Goal: Task Accomplishment & Management: Manage account settings

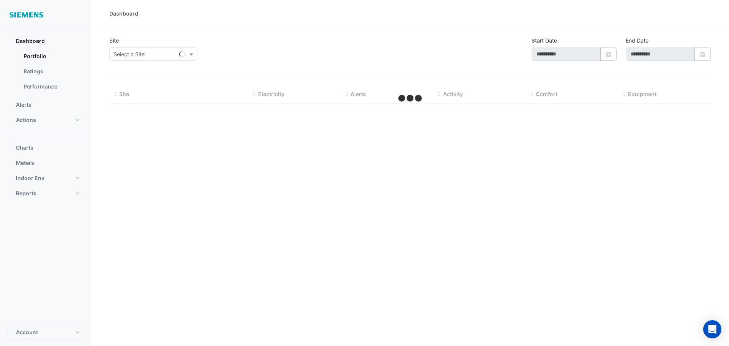
type input "**********"
select select "**"
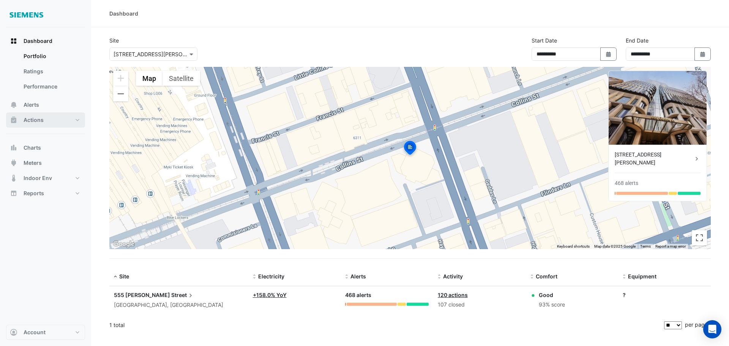
click at [36, 120] on span "Actions" at bounding box center [34, 120] width 20 height 8
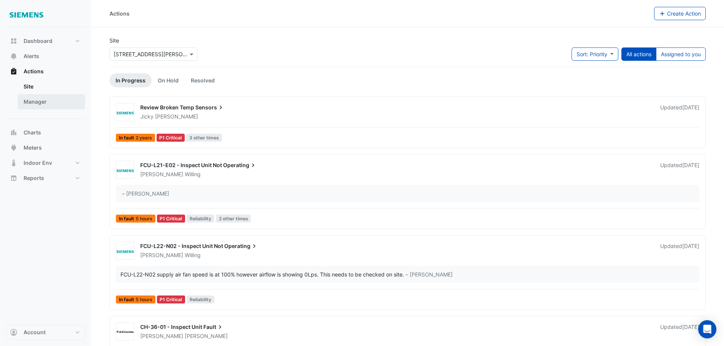
click at [35, 103] on link "Manager" at bounding box center [51, 101] width 68 height 15
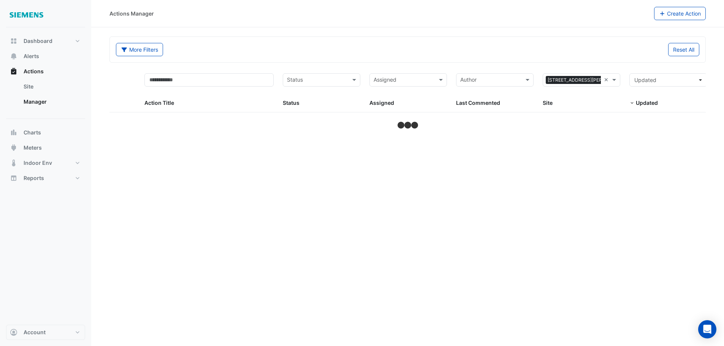
select select "**"
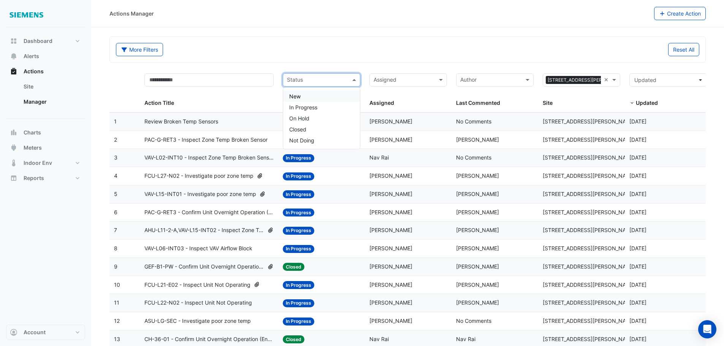
click at [355, 77] on span at bounding box center [354, 80] width 9 height 9
click at [318, 107] on div "In Progress" at bounding box center [321, 107] width 77 height 11
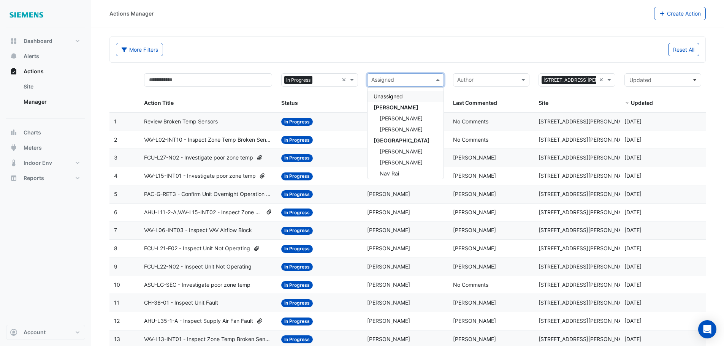
click at [440, 79] on span at bounding box center [438, 80] width 9 height 9
click at [404, 135] on span "[PERSON_NAME]" at bounding box center [400, 137] width 43 height 6
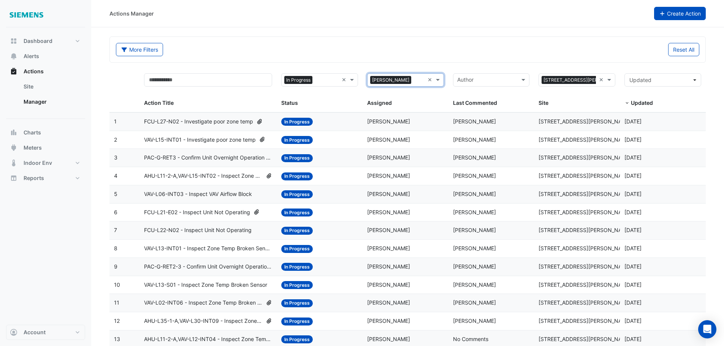
click at [688, 16] on button "Create Action" at bounding box center [680, 13] width 52 height 13
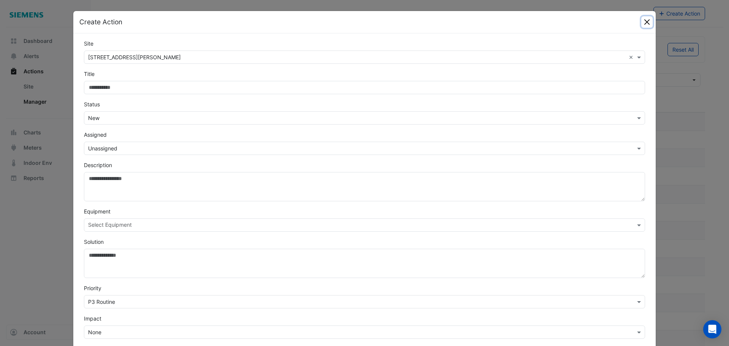
click at [645, 21] on button "Close" at bounding box center [647, 21] width 11 height 11
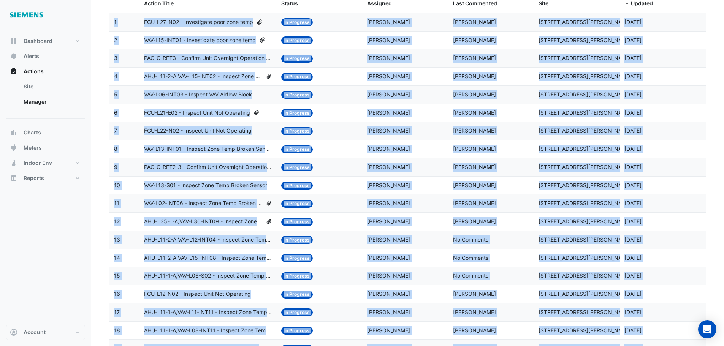
scroll to position [204, 0]
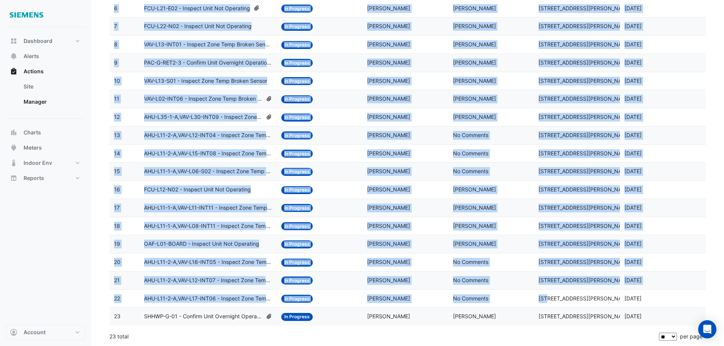
drag, startPoint x: 112, startPoint y: 122, endPoint x: 687, endPoint y: 299, distance: 602.1
click at [687, 299] on datatable-scroller "1 Action Title: FCU-L27-N02 - Investigate poor zone temp Status: In Progress As…" at bounding box center [407, 116] width 596 height 417
copy datatable-scroller "1 Action Title: FCU-L27-N02 - Investigate poor zone temp Status: In Progress As…"
click at [699, 11] on div "Updated: [DATE]" at bounding box center [662, 8] width 77 height 9
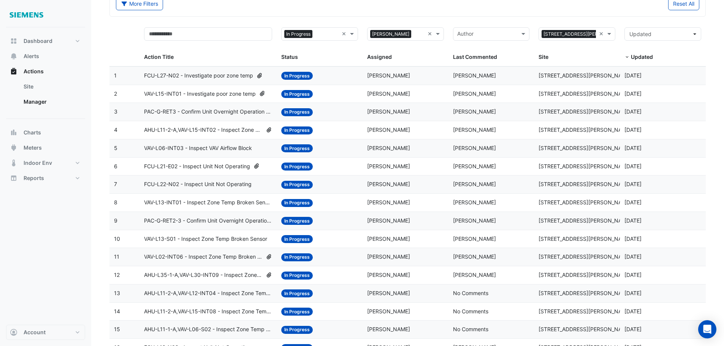
scroll to position [114, 0]
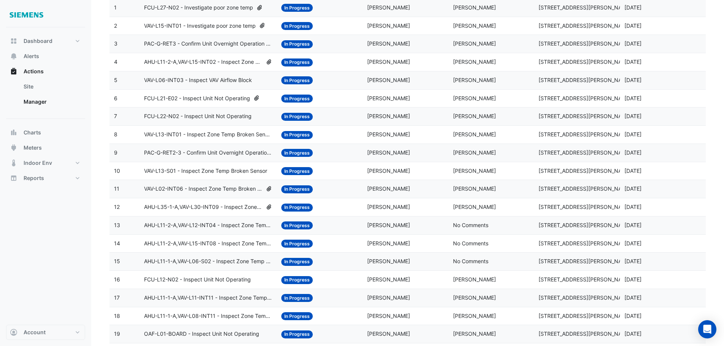
click at [197, 155] on span "PAC-G-RET2-3 - Confirm Unit Overnight Operation (Energy Waste)" at bounding box center [208, 153] width 128 height 9
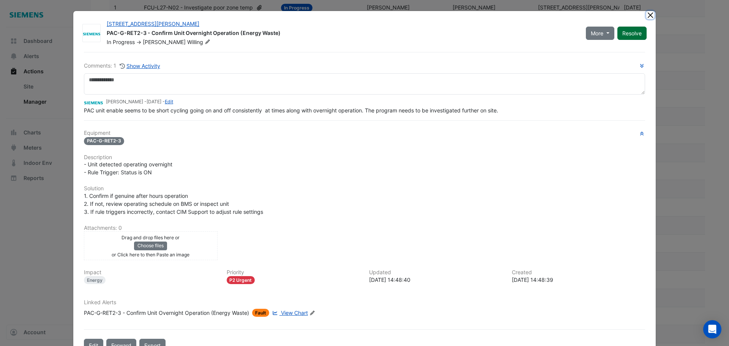
drag, startPoint x: 648, startPoint y: 15, endPoint x: 639, endPoint y: 19, distance: 10.1
click at [648, 15] on button "Close" at bounding box center [651, 15] width 8 height 8
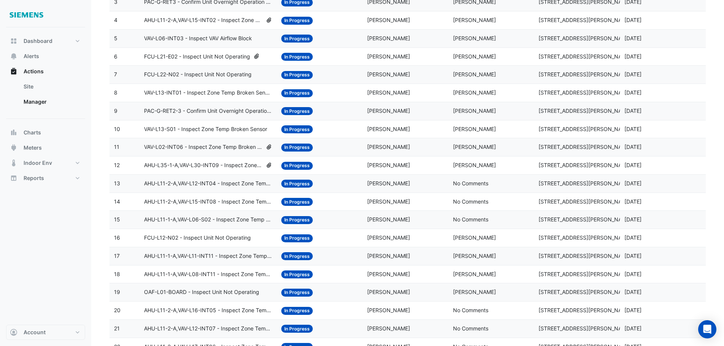
scroll to position [204, 0]
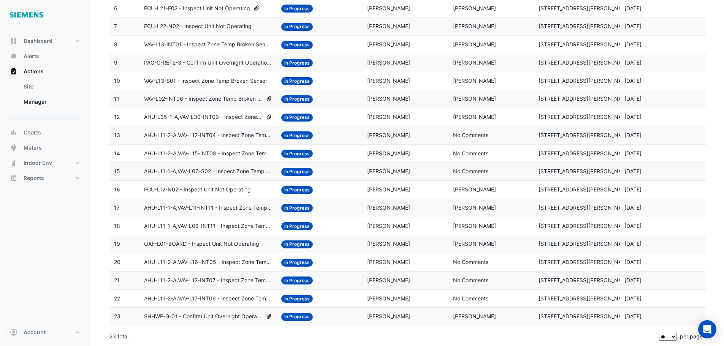
click at [181, 244] on span "OAF-L01-BOARD - Inspect Unit Not Operating" at bounding box center [201, 244] width 115 height 9
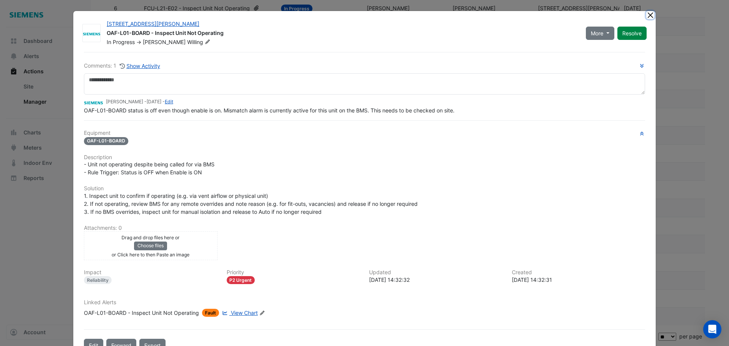
click at [649, 14] on button "Close" at bounding box center [651, 15] width 8 height 8
